Goal: Find specific page/section: Find specific page/section

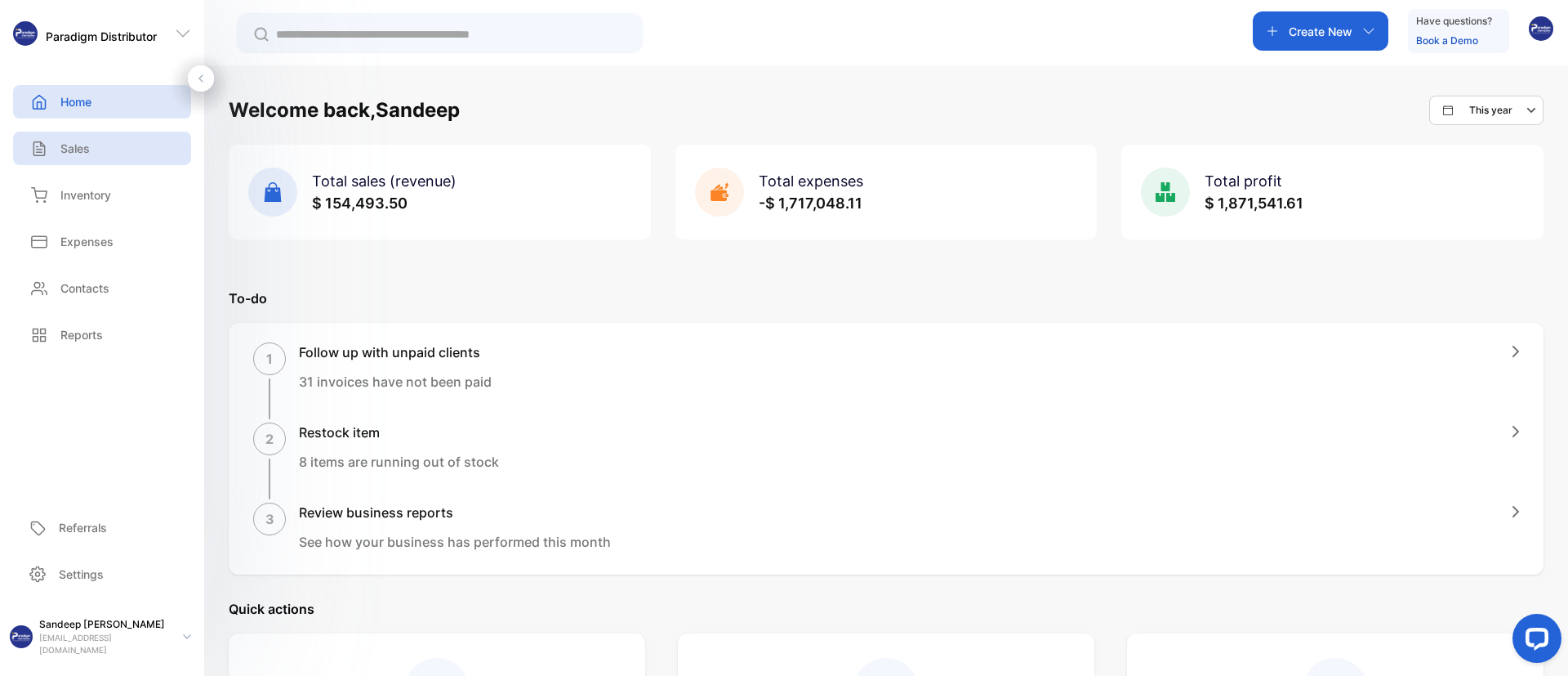
click at [83, 152] on p "Sales" at bounding box center [75, 148] width 30 height 17
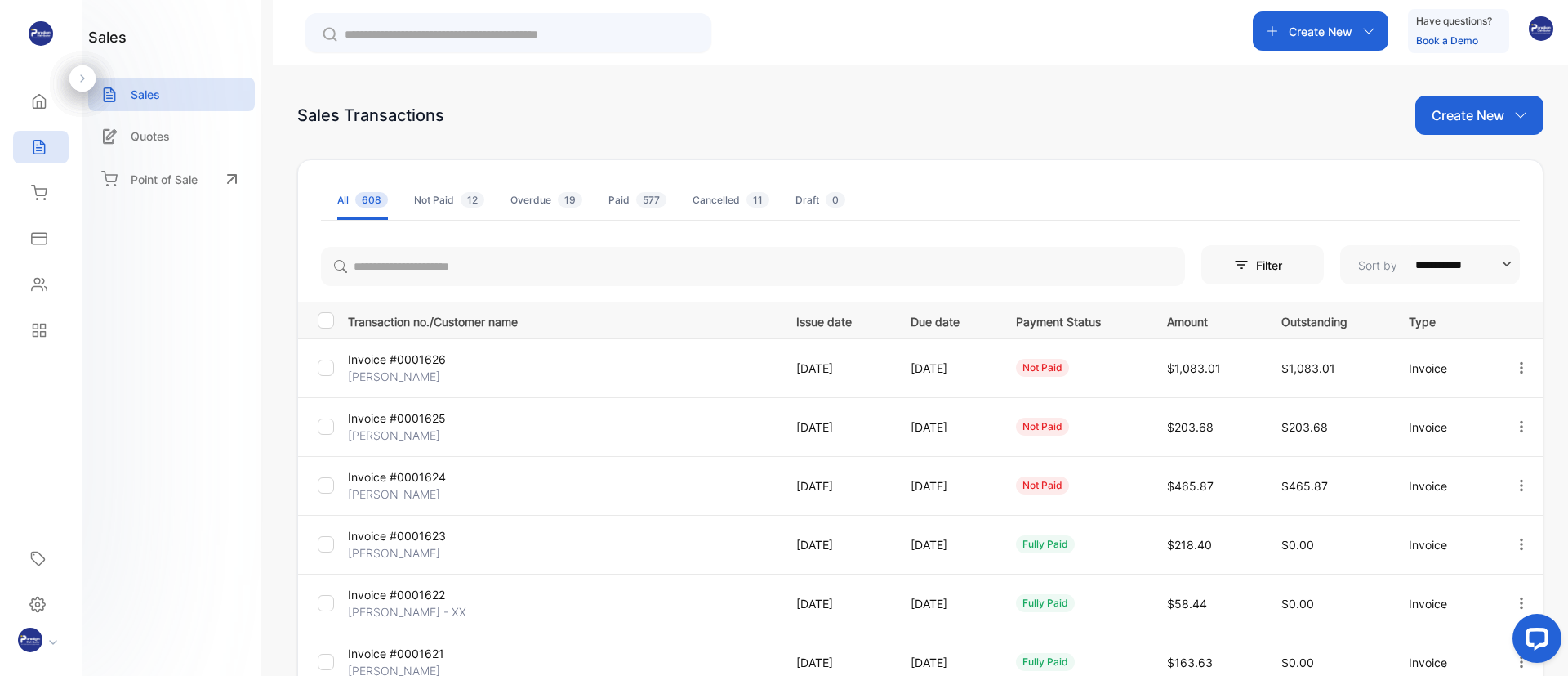
click at [446, 368] on p "[PERSON_NAME]" at bounding box center [419, 376] width 143 height 17
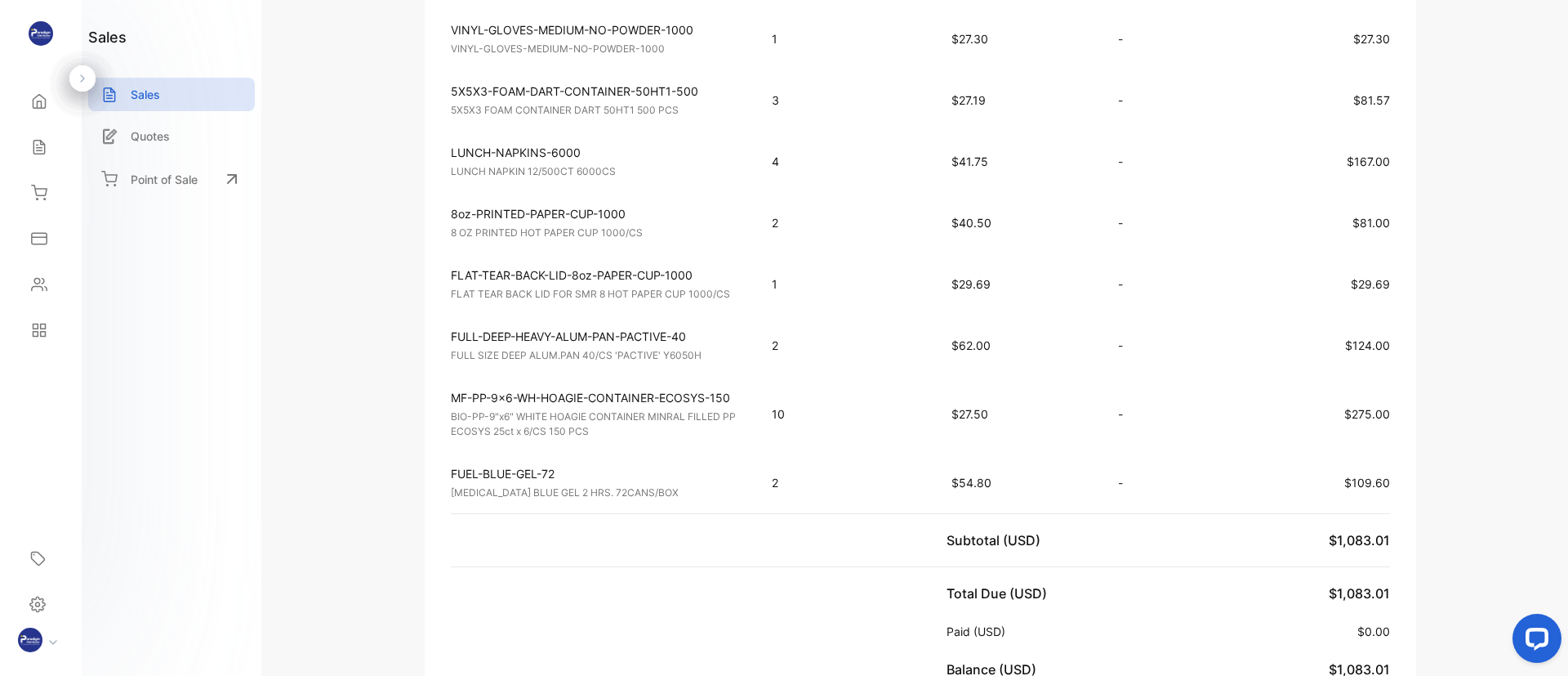
scroll to position [613, 0]
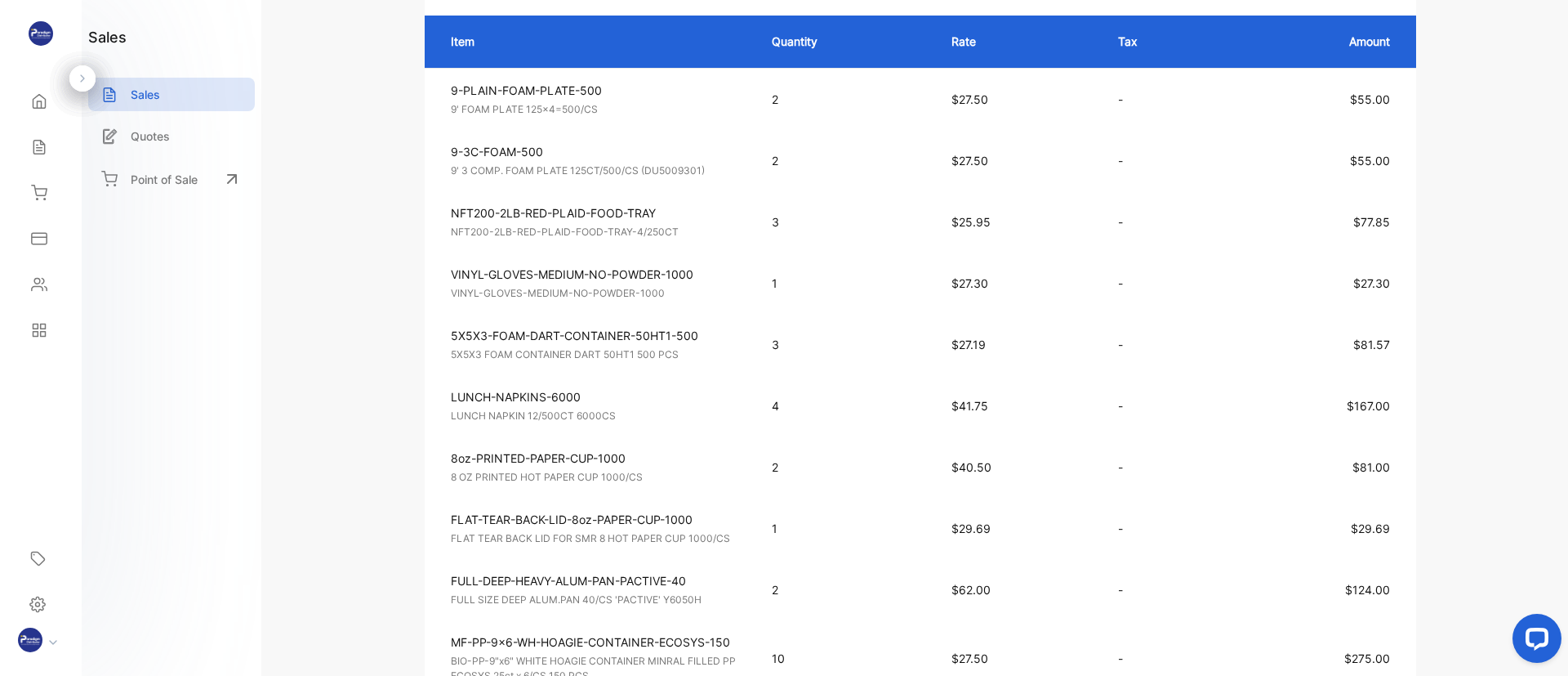
scroll to position [368, 0]
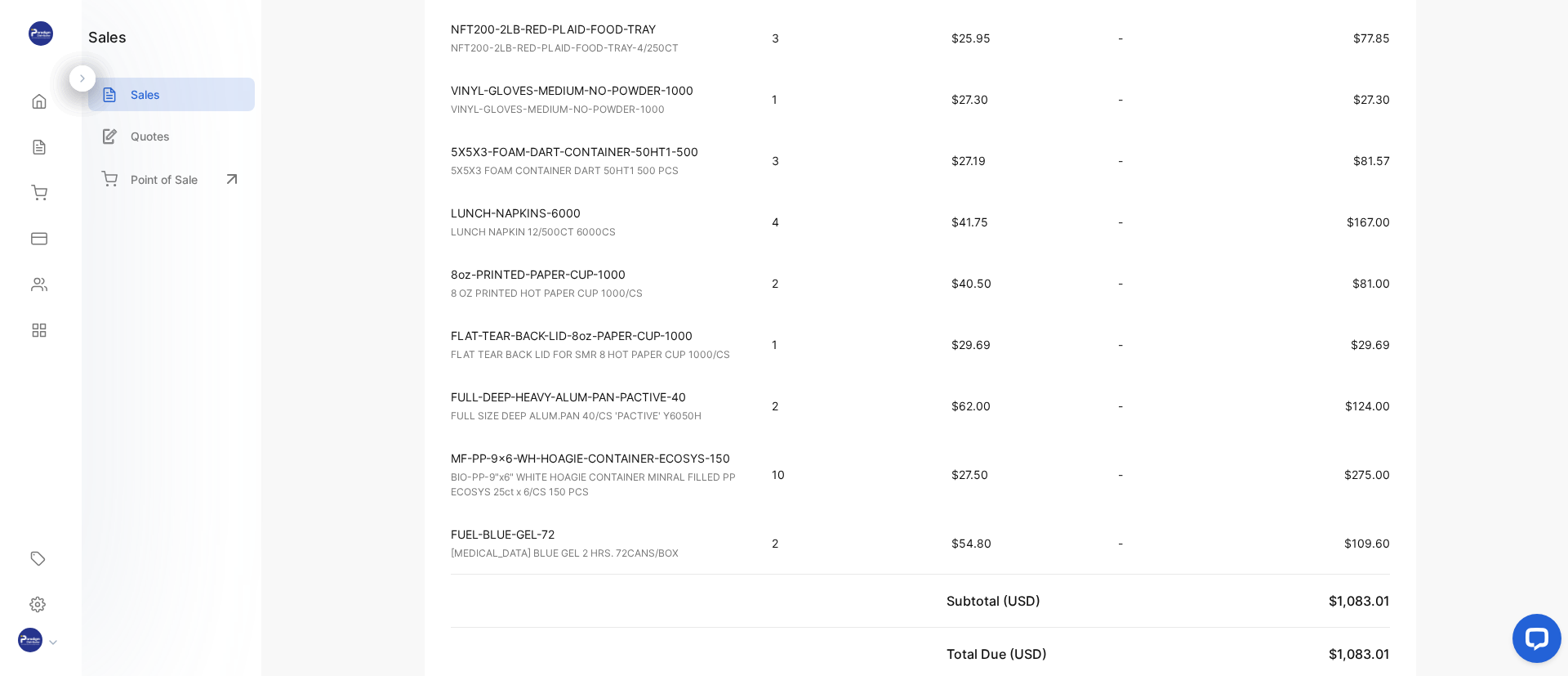
scroll to position [613, 0]
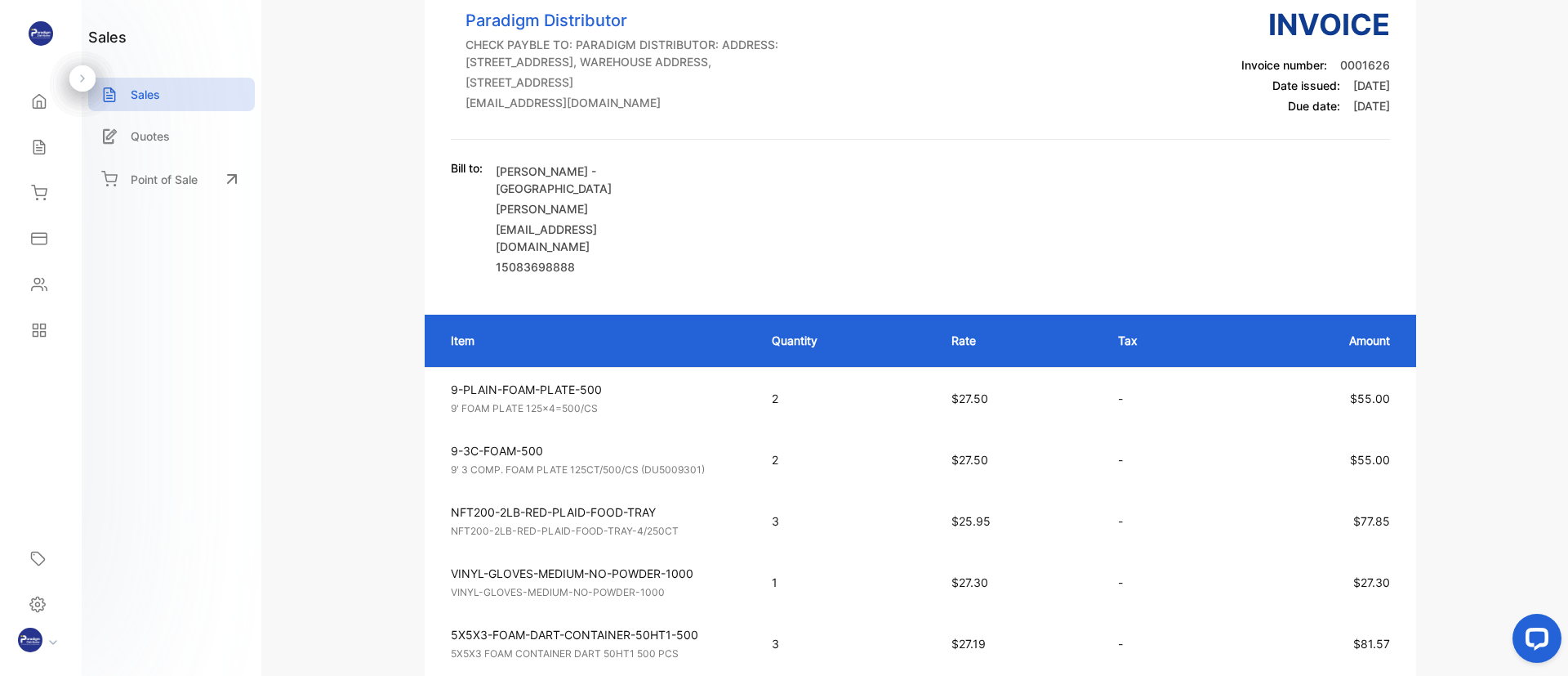
scroll to position [0, 0]
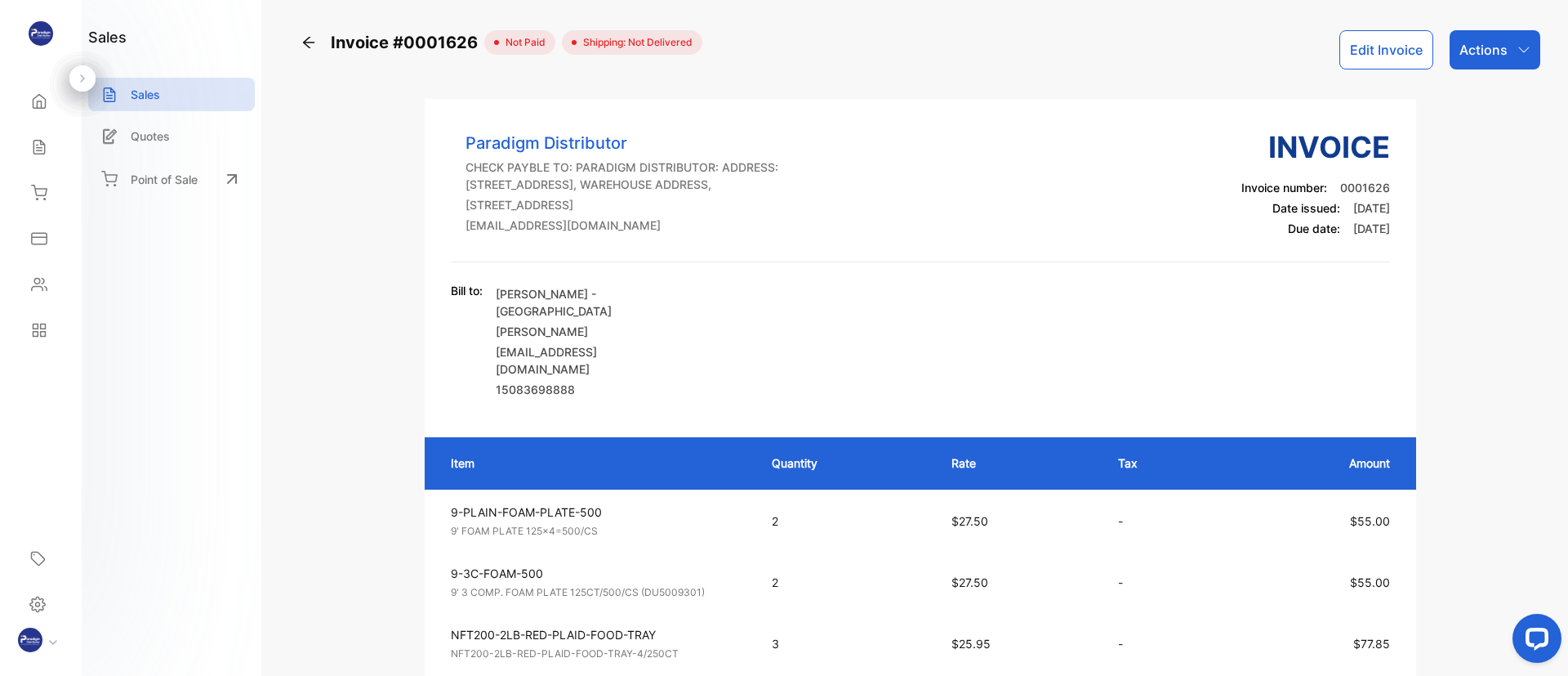
click at [318, 47] on div "Invoice #0001626" at bounding box center [392, 42] width 184 height 25
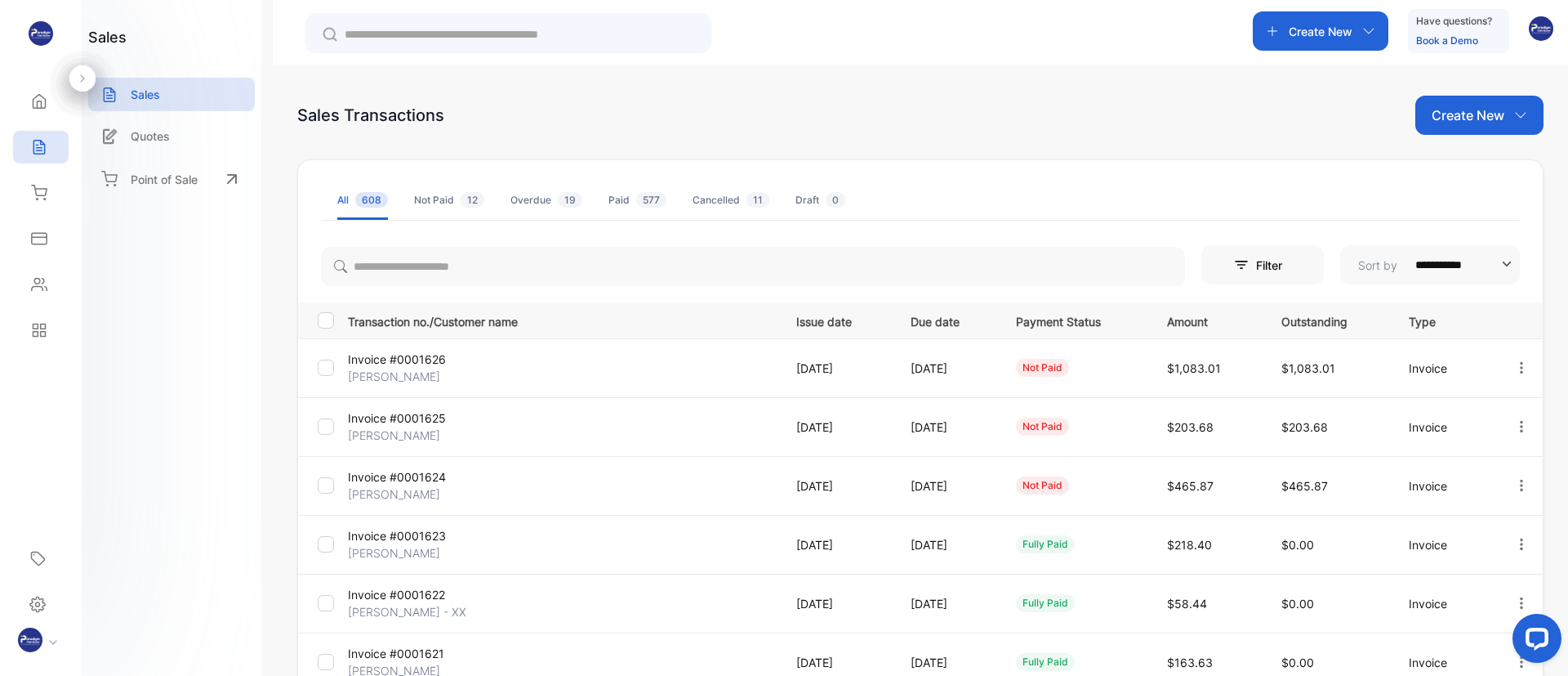
click at [1520, 429] on icon "button" at bounding box center [1521, 426] width 3 height 12
click at [1460, 574] on div "Print" at bounding box center [1470, 566] width 165 height 32
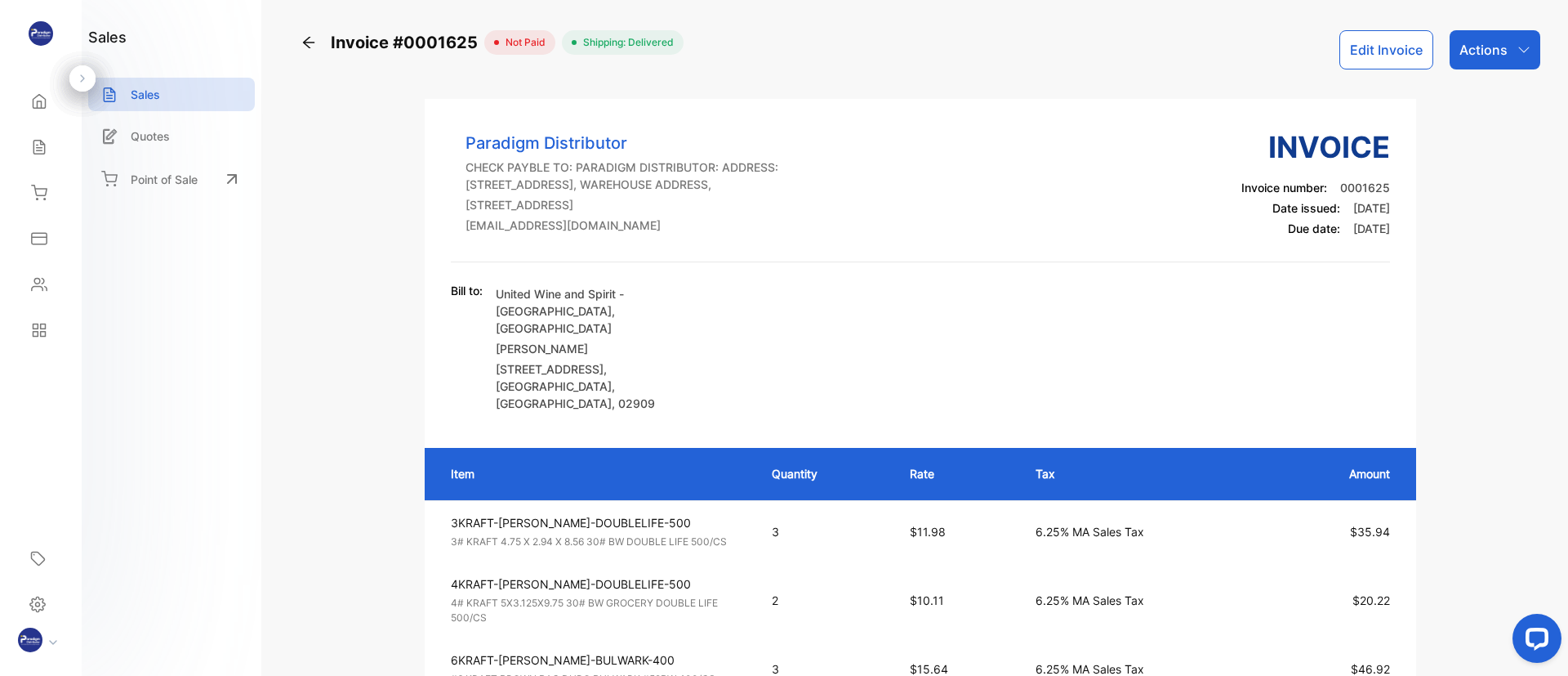
click at [315, 39] on icon at bounding box center [308, 42] width 17 height 17
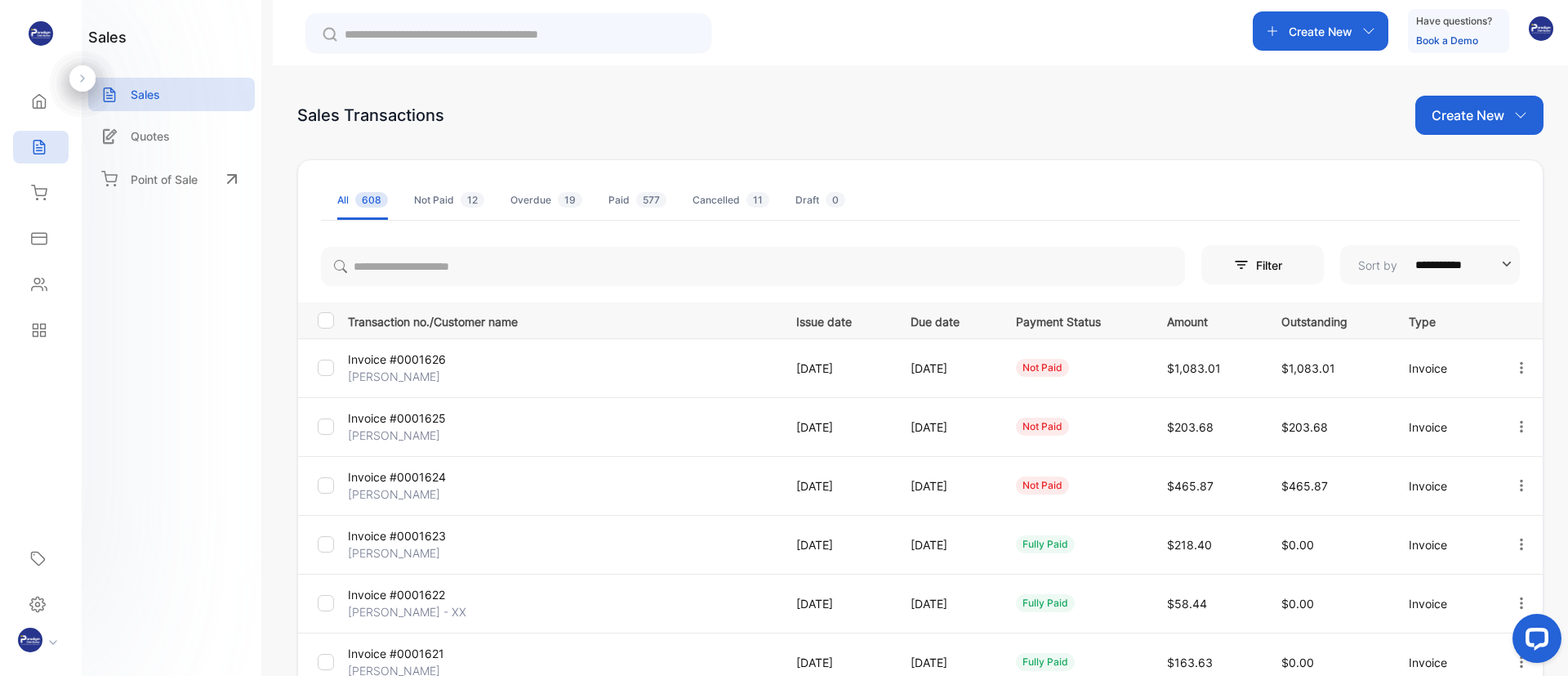
click at [1520, 485] on icon "button" at bounding box center [1521, 484] width 3 height 12
click at [1450, 628] on span "Print" at bounding box center [1437, 625] width 29 height 20
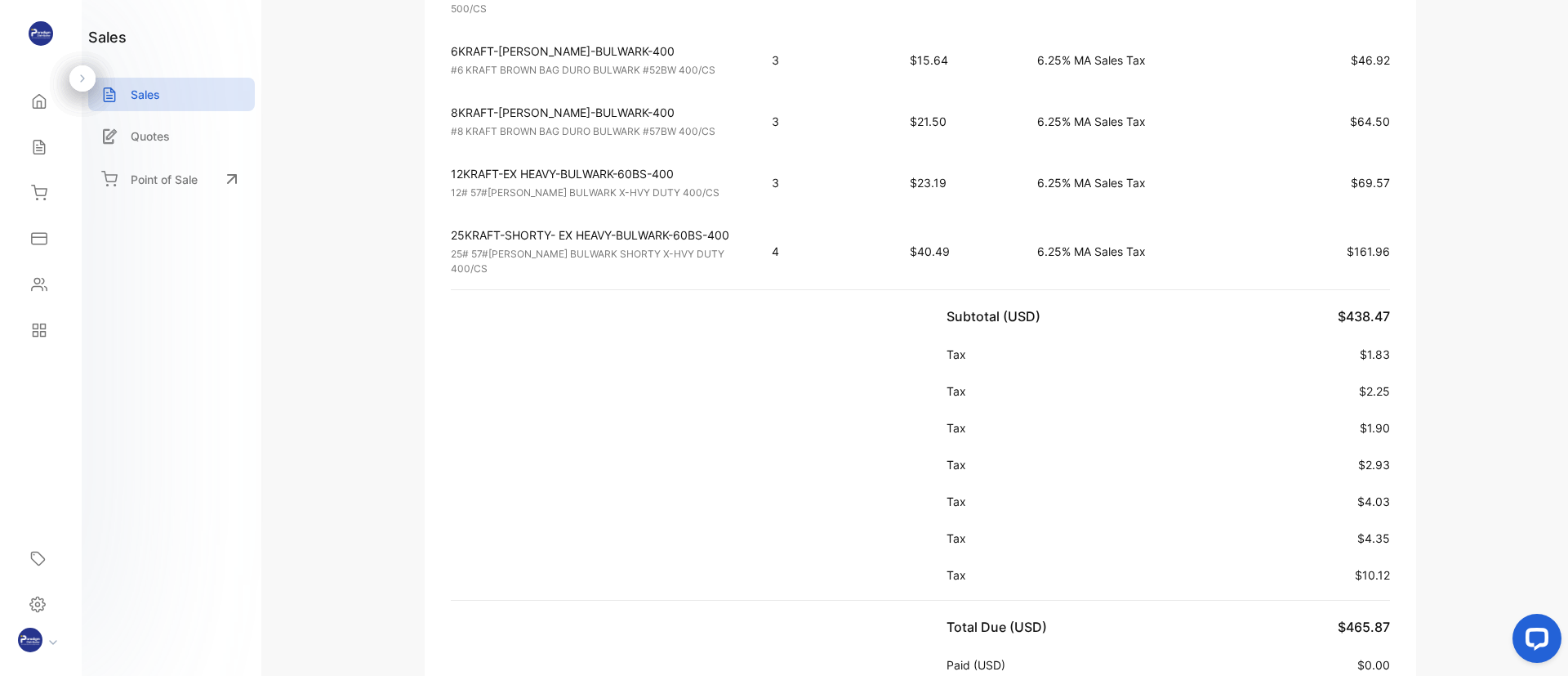
scroll to position [735, 0]
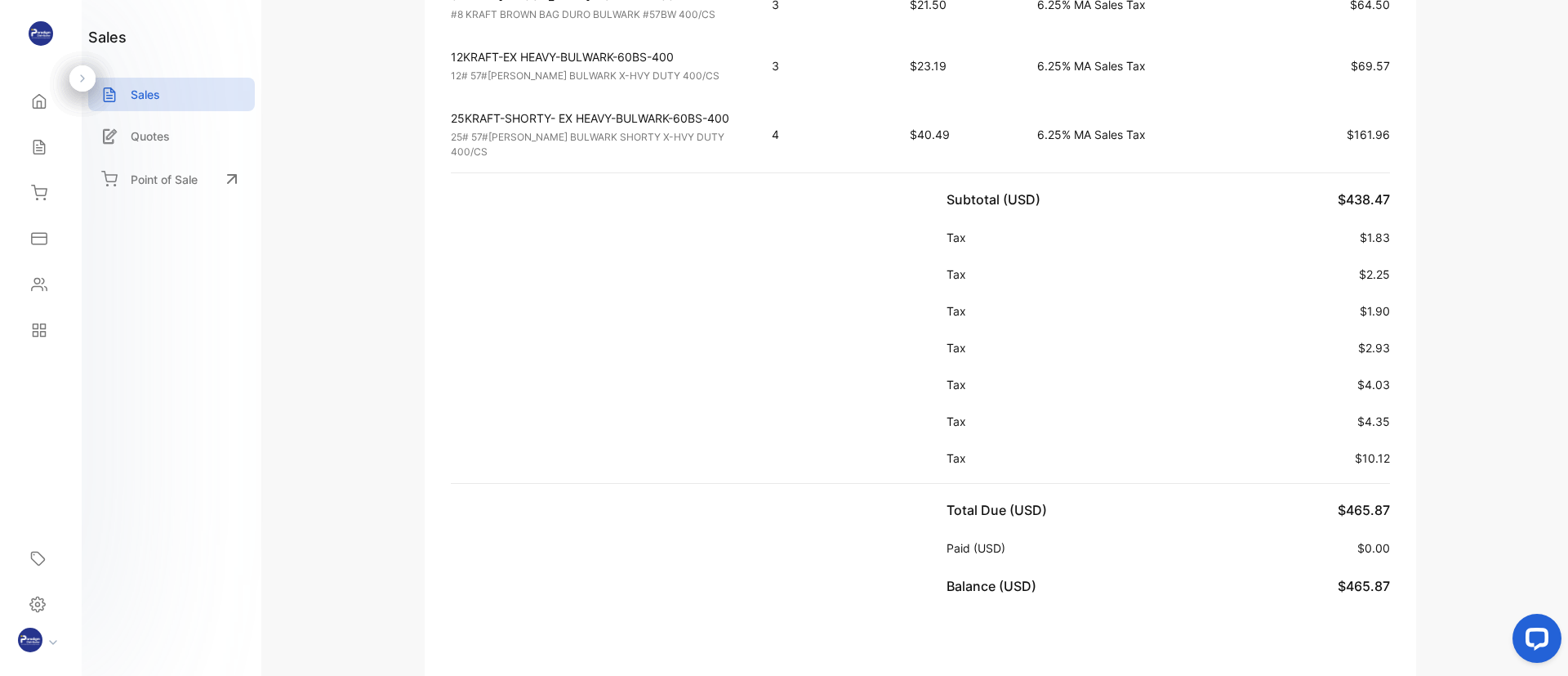
click at [1454, 396] on div "Paradigm Distributor CHECK PAYBLE TO: PARADIGM DISTRIBUTOR: ADDRESS: [STREET_AD…" at bounding box center [920, 526] width 1239 height 2326
click at [1475, 387] on div "Paradigm Distributor CHECK PAYBLE TO: PARADIGM DISTRIBUTOR: ADDRESS: [STREET_AD…" at bounding box center [920, 526] width 1239 height 2326
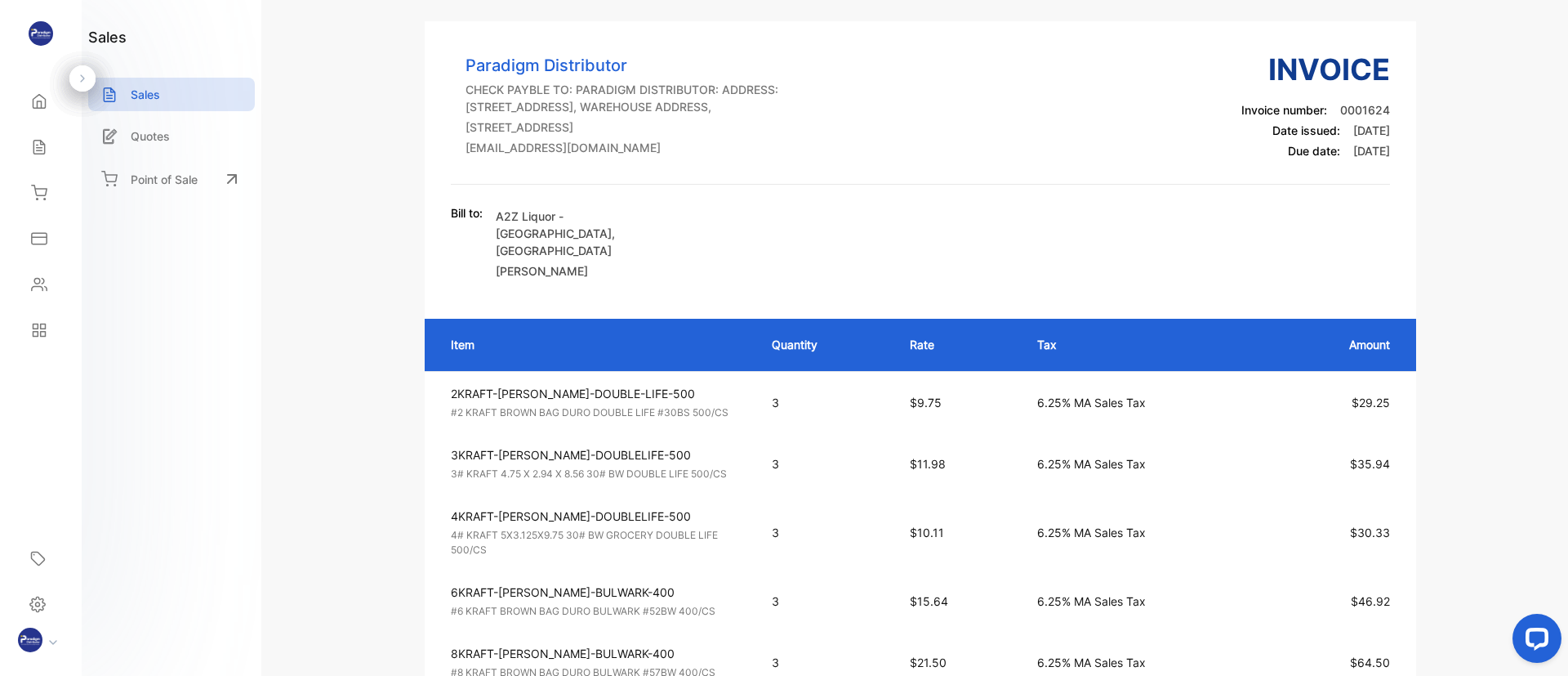
scroll to position [0, 0]
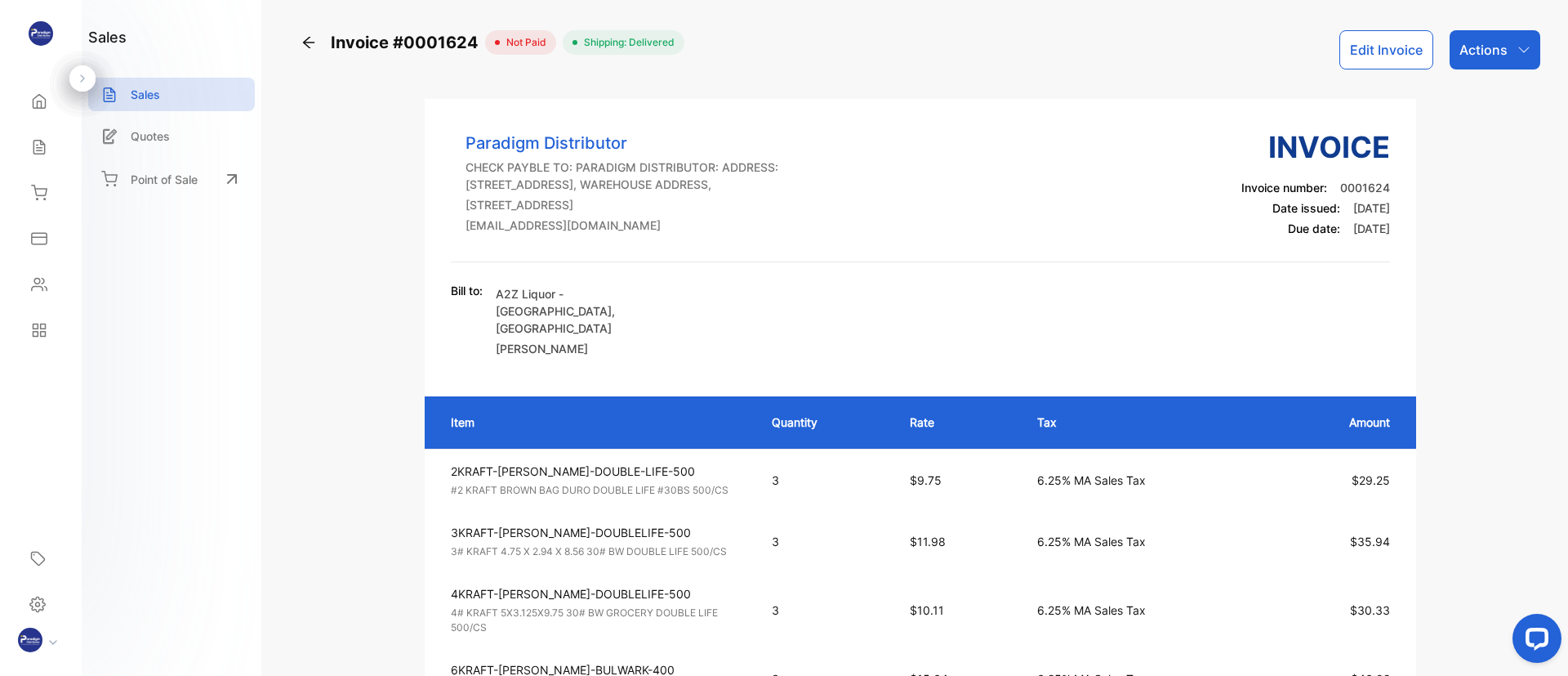
click at [313, 43] on icon at bounding box center [308, 42] width 17 height 17
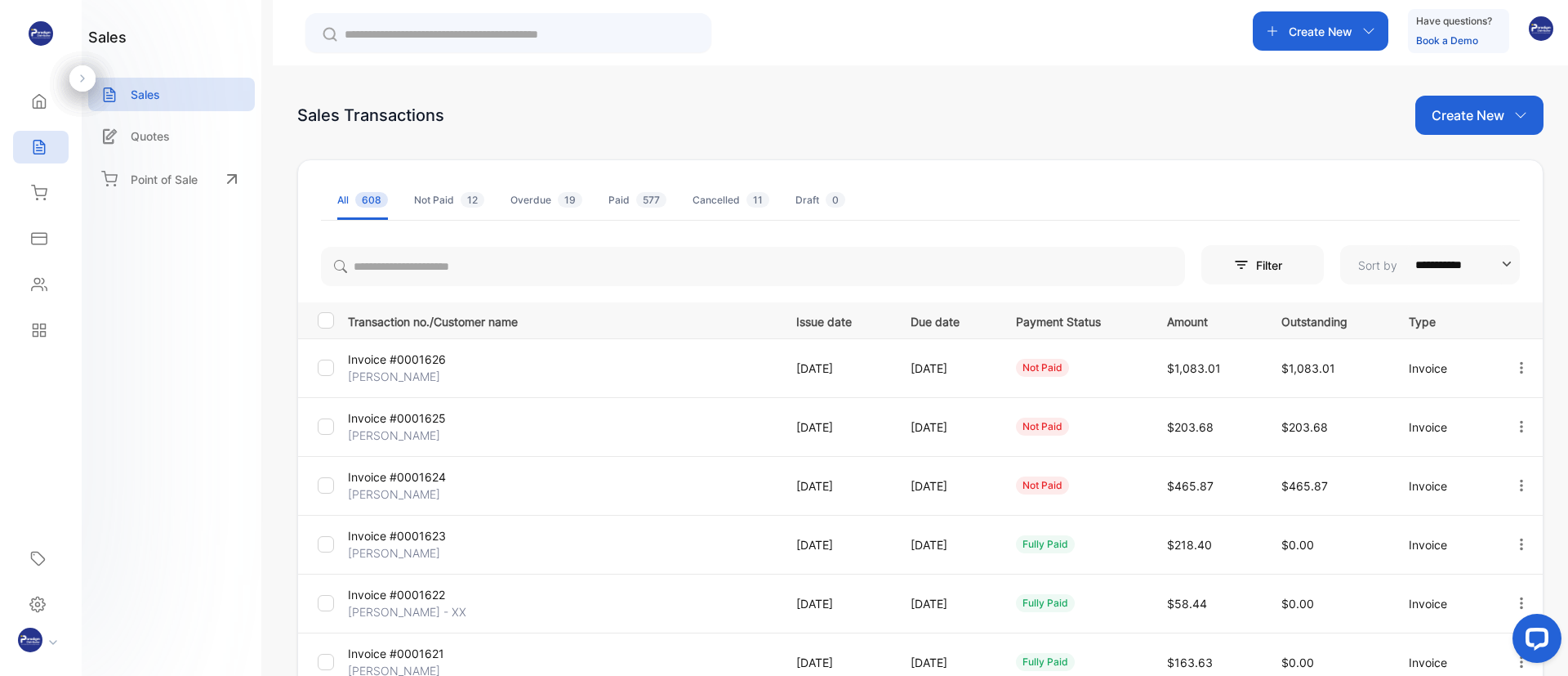
drag, startPoint x: 904, startPoint y: 79, endPoint x: 936, endPoint y: 85, distance: 32.6
click at [905, 79] on div "**********" at bounding box center [920, 402] width 1296 height 676
click at [936, 85] on div "**********" at bounding box center [920, 402] width 1296 height 676
drag, startPoint x: 946, startPoint y: 99, endPoint x: 963, endPoint y: 100, distance: 17.0
click at [947, 99] on div "Sales Transactions Create New" at bounding box center [920, 115] width 1246 height 39
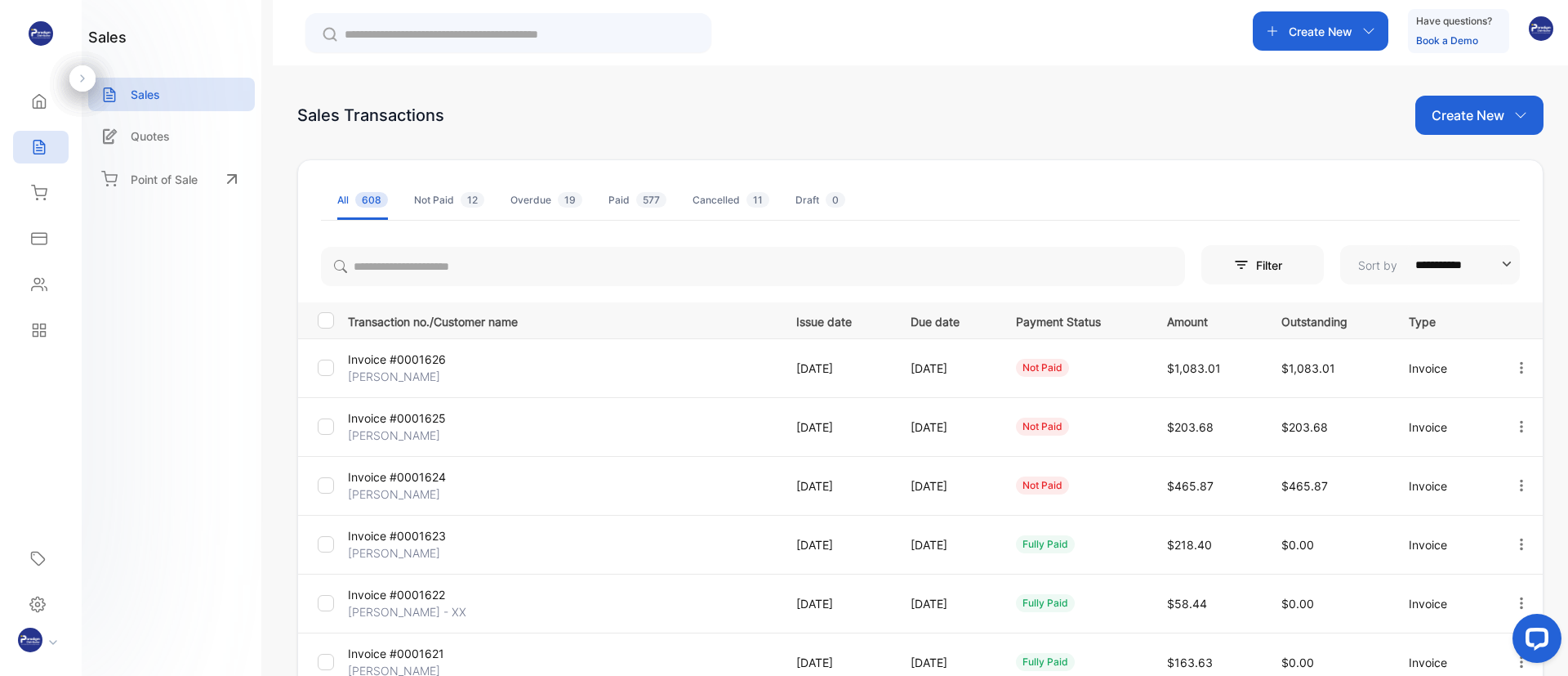
click at [1028, 120] on div "Sales Transactions Create New" at bounding box center [920, 115] width 1246 height 39
click at [1023, 123] on div "Sales Transactions Create New" at bounding box center [920, 115] width 1246 height 39
click at [1075, 139] on div "**********" at bounding box center [920, 570] width 1246 height 950
click at [1135, 117] on div "Sales Transactions Create New" at bounding box center [920, 115] width 1246 height 39
click at [1176, 153] on div "**********" at bounding box center [920, 570] width 1246 height 950
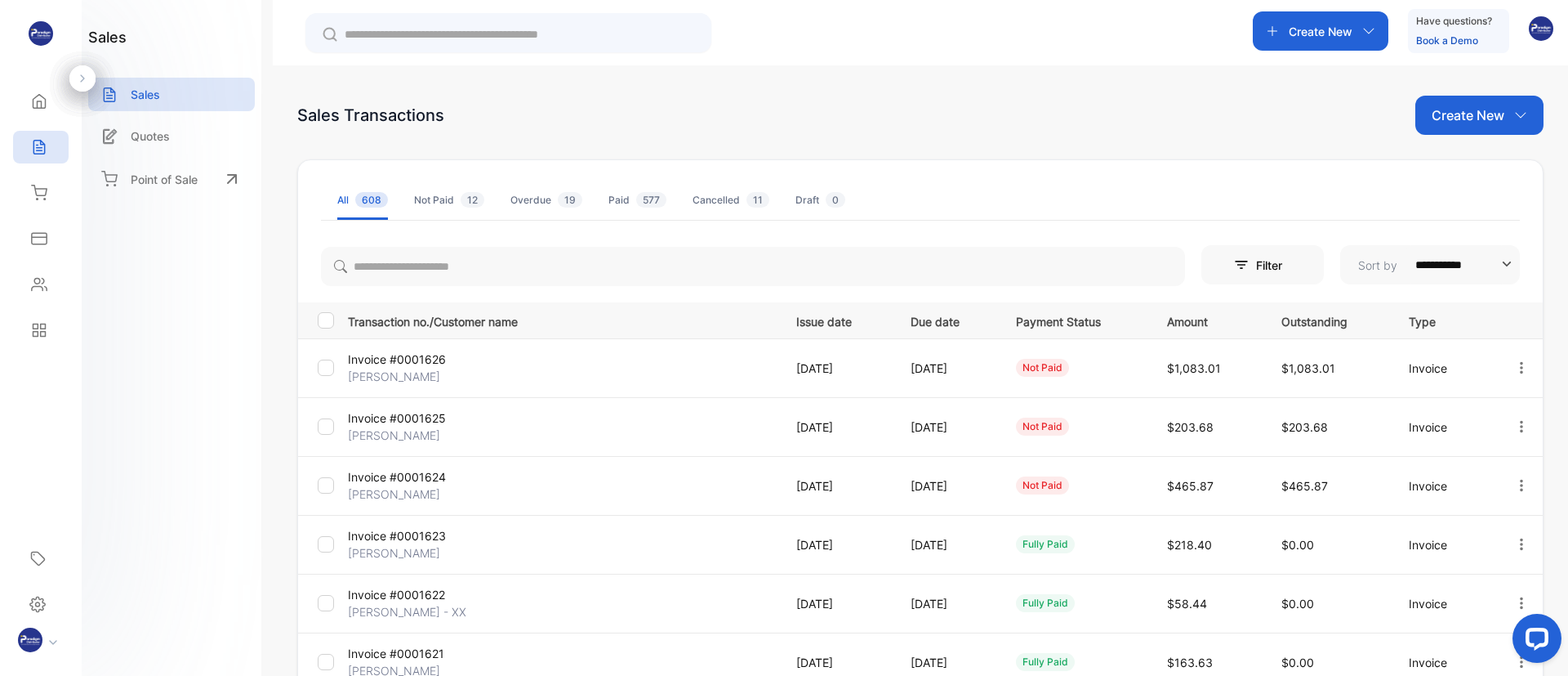
click at [36, 112] on div "Home" at bounding box center [40, 100] width 55 height 32
